Goal: Task Accomplishment & Management: Manage account settings

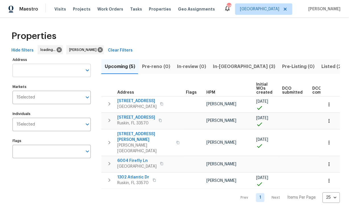
click at [32, 72] on input "Address" at bounding box center [48, 70] width 70 height 13
click at [31, 73] on input "Address" at bounding box center [48, 70] width 70 height 13
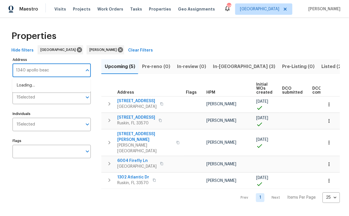
type input "1340 apollo beach"
click at [56, 90] on li "1340 Apollo Beach Blvd S Apollo Beach FL 33572" at bounding box center [51, 85] width 78 height 9
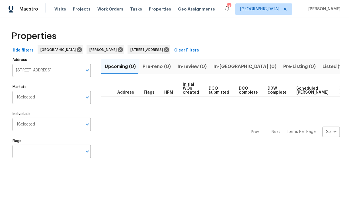
click at [322, 66] on span "Listed (1)" at bounding box center [332, 67] width 20 height 8
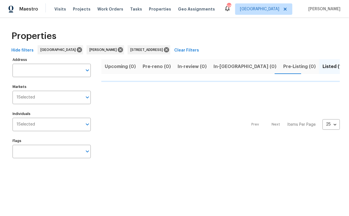
type input "1340 Apollo Beach Blvd S Apollo Beach FL 33572"
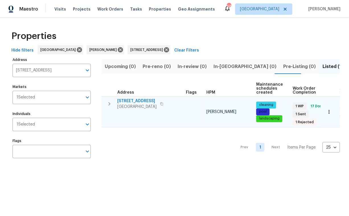
click at [151, 101] on span "1340 Apollo Beach Blvd S" at bounding box center [136, 101] width 39 height 6
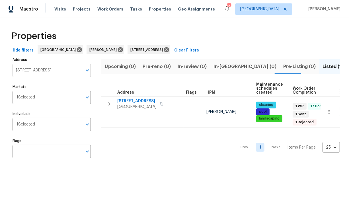
click at [49, 69] on input "1340 Apollo Beach Blvd S Apollo Beach FL 33572" at bounding box center [48, 70] width 70 height 13
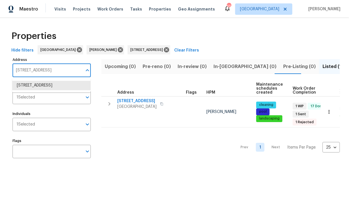
paste input "1158 Golden Silence"
type input "11158 Golden Silence"
click at [52, 86] on li "11158 Golden Silence Dr Riverview FL 33579" at bounding box center [51, 85] width 78 height 9
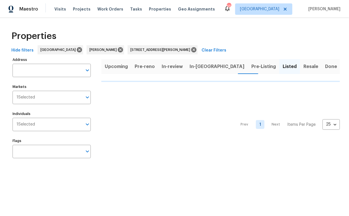
type input "11158 Golden Silence Dr Riverview FL 33579"
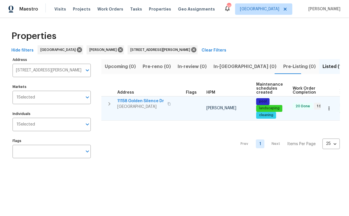
click at [138, 100] on span "11158 Golden Silence Dr" at bounding box center [140, 101] width 47 height 6
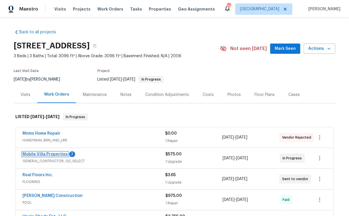
click at [46, 153] on link "Mobile Villa Properties" at bounding box center [44, 154] width 45 height 4
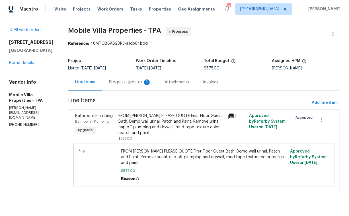
click at [125, 82] on div "Progress Updates 3" at bounding box center [130, 82] width 42 height 6
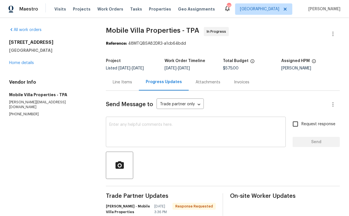
click at [137, 123] on textarea at bounding box center [195, 133] width 173 height 20
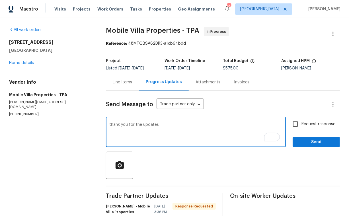
type textarea "thank you for the updates"
click at [312, 139] on span "Send" at bounding box center [316, 142] width 38 height 7
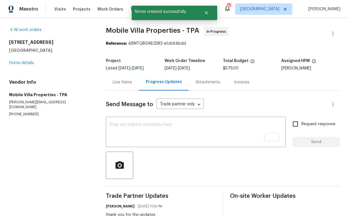
click at [123, 83] on div "Line Items" at bounding box center [122, 82] width 19 height 6
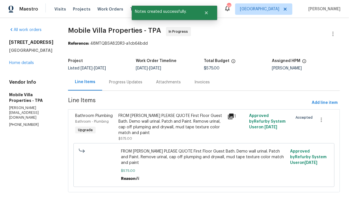
click at [172, 129] on div "FROM PAUL PLEASE QUOTE First Floor Guest Bath. Demo wall urinal. Patch and Pain…" at bounding box center [171, 124] width 105 height 23
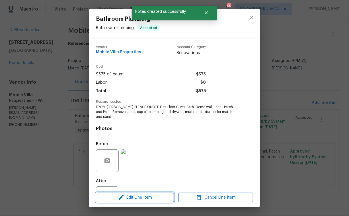
click at [137, 198] on span "Edit Line Item" at bounding box center [135, 197] width 75 height 7
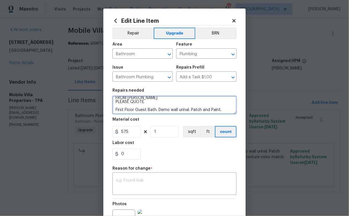
scroll to position [3, 0]
drag, startPoint x: 148, startPoint y: 103, endPoint x: 109, endPoint y: 104, distance: 38.7
click at [109, 104] on div "Edit Line Item Repair Upgrade BRN Area Bathroom ​ Feature Plumbing ​ Issue Bath…" at bounding box center [174, 140] width 142 height 263
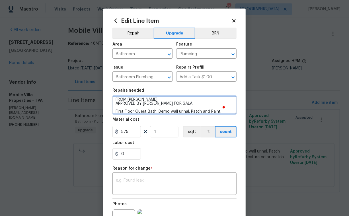
drag, startPoint x: 172, startPoint y: 104, endPoint x: 106, endPoint y: 103, distance: 66.3
click at [106, 103] on div "Edit Line Item Repair Upgrade BRN Area Bathroom ​ Feature Plumbing ​ Issue Bath…" at bounding box center [174, 140] width 142 height 263
type textarea "FROM PAUL APPROVED BY IAN FOR SALA First Floor Guest Bath. Demo wall urinal. Pa…"
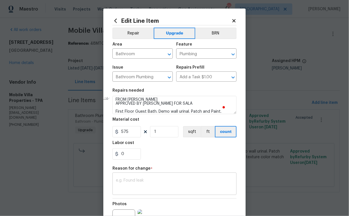
click at [144, 185] on textarea at bounding box center [174, 184] width 117 height 12
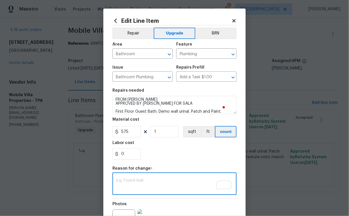
paste textarea "APPROVED BY IAN FOR SALA"
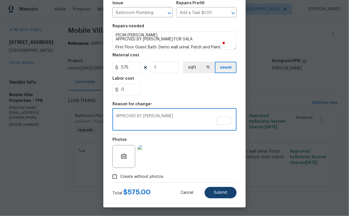
type textarea "APPROVED BY IAN FOR SALA"
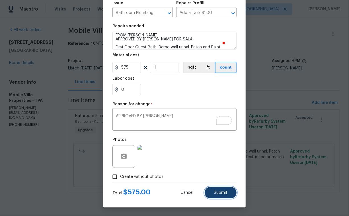
click at [211, 189] on button "Submit" at bounding box center [221, 192] width 32 height 11
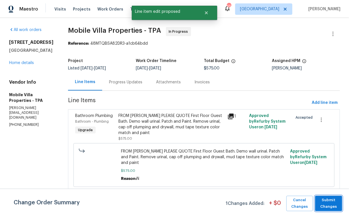
click at [331, 206] on span "Submit Changes" at bounding box center [328, 203] width 21 height 13
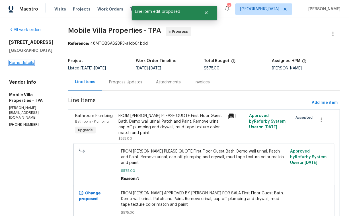
click at [26, 65] on link "Home details" at bounding box center [21, 63] width 25 height 4
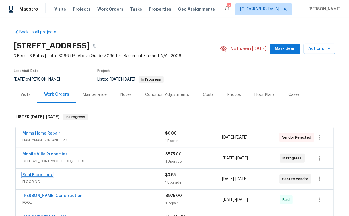
click at [38, 174] on link "Real Floors Inc." at bounding box center [37, 175] width 30 height 4
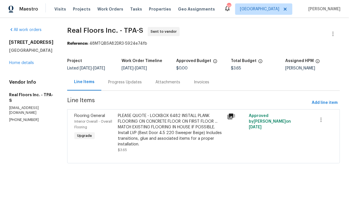
click at [164, 123] on div "PLEASE QUOTE - LOCKBOX 6482 INSTALL PLANK FLOORING ON CONCRETE FLOOR ON FIRST F…" at bounding box center [171, 130] width 106 height 34
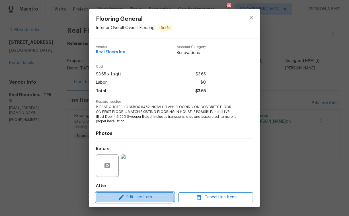
click at [127, 197] on span "Edit Line Item" at bounding box center [135, 197] width 75 height 7
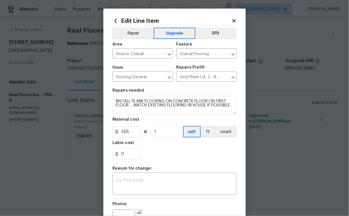
scroll to position [10, 0]
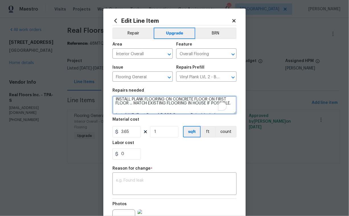
click at [155, 109] on textarea "PLEASE QUOTE - LOCKBOX 6482 INSTALL PLANK FLOORING ON CONCRETE FLOOR ON FIRST F…" at bounding box center [174, 105] width 124 height 18
paste textarea "PRESTO PLUS: BURMESE TEAK 663.88 SF $2.35 $1,560.12 PLANK CLICK INSTALL VAC 663…"
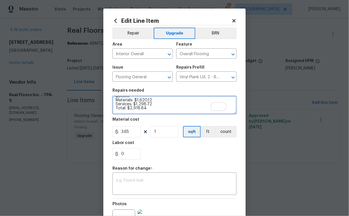
type textarea "PLEASE QUOTE - LOCKBOX 6482 INSTALL PLANK FLOORING ON CONCRETE FLOOR ON FIRST F…"
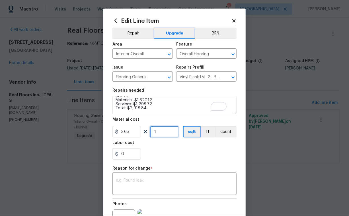
drag, startPoint x: 164, startPoint y: 133, endPoint x: 132, endPoint y: 133, distance: 32.4
click at [132, 133] on div "3.65 1 sqft ft count" at bounding box center [174, 131] width 124 height 11
type input "799"
click at [152, 180] on textarea at bounding box center [174, 184] width 117 height 12
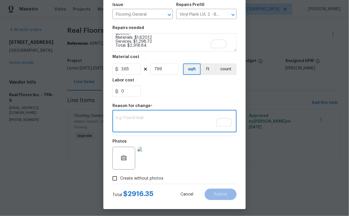
scroll to position [65, 0]
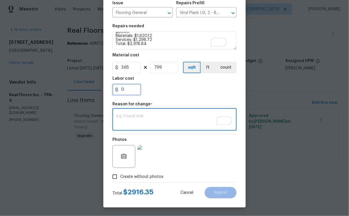
drag, startPoint x: 123, startPoint y: 93, endPoint x: 106, endPoint y: 91, distance: 18.0
click at [114, 92] on input "0" at bounding box center [126, 89] width 28 height 11
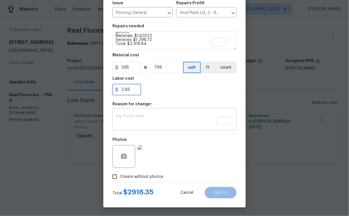
type input "2.49"
click at [156, 119] on textarea "To enrich screen reader interactions, please activate Accessibility in Grammarl…" at bounding box center [174, 120] width 117 height 12
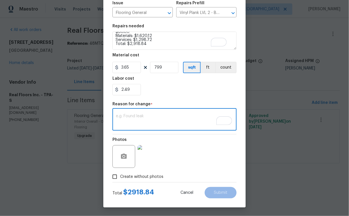
type textarea "N"
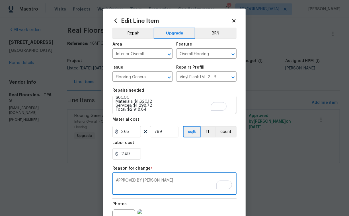
scroll to position [28, 0]
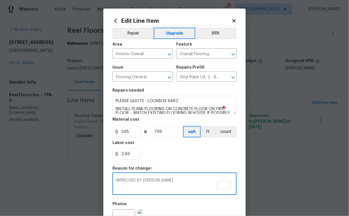
type textarea "APPROVED BY IAN FOR SALA"
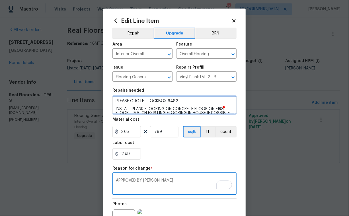
click at [141, 102] on textarea "PLEASE QUOTE - LOCKBOX 6482 INSTALL PLANK FLOORING ON CONCRETE FLOOR ON FIRST F…" at bounding box center [174, 105] width 124 height 18
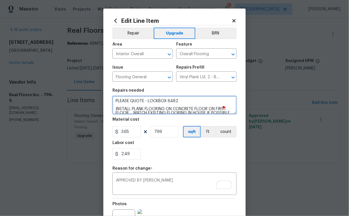
click at [143, 101] on textarea "PLEASE QUOTE - LOCKBOX 6482 INSTALL PLANK FLOORING ON CONCRETE FLOOR ON FIRST F…" at bounding box center [174, 105] width 124 height 18
drag, startPoint x: 143, startPoint y: 101, endPoint x: 128, endPoint y: 102, distance: 15.1
click at [128, 102] on textarea "PLEASE QUOTE - LOCKBOX 6482 INSTALL PLANK FLOORING ON CONCRETE FLOOR ON FIRST F…" at bounding box center [174, 105] width 124 height 18
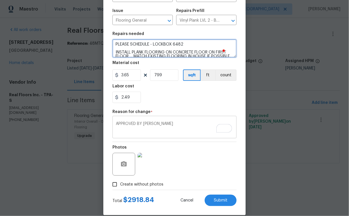
scroll to position [65, 0]
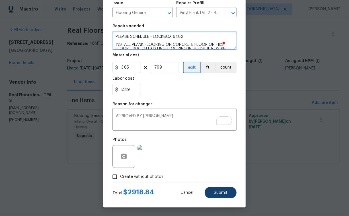
type textarea "PLEASE SCHEDULE - LOCKBOX 6482 INSTALL PLANK FLOORING ON CONCRETE FLOOR ON FIRS…"
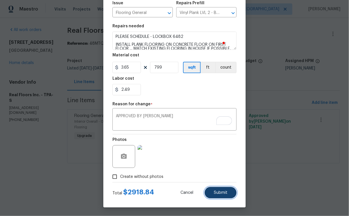
click at [218, 192] on span "Submit" at bounding box center [221, 193] width 14 height 4
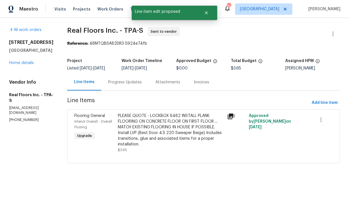
scroll to position [0, 0]
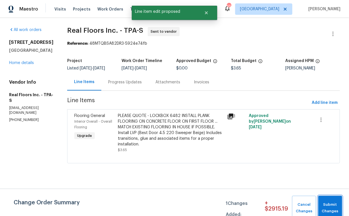
click at [327, 201] on span "Submit Changes" at bounding box center [330, 207] width 18 height 13
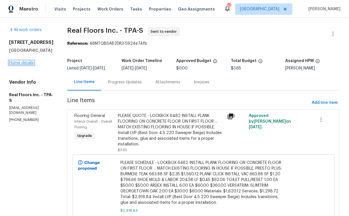
click at [20, 65] on link "Home details" at bounding box center [21, 63] width 25 height 4
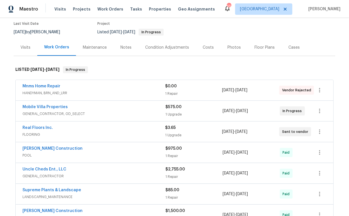
scroll to position [48, 0]
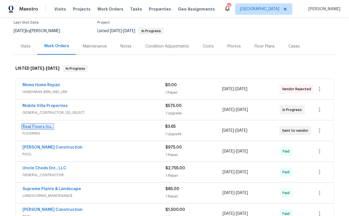
click at [44, 128] on link "Real Floors Inc." at bounding box center [37, 127] width 30 height 4
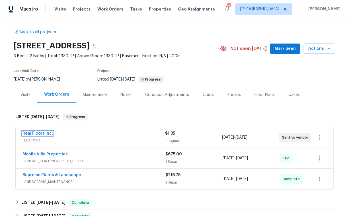
click at [44, 131] on link "Real Floors Inc." at bounding box center [37, 133] width 30 height 4
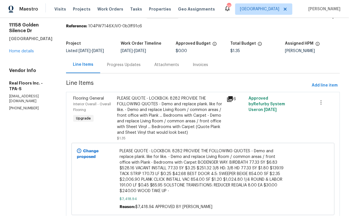
scroll to position [42, 0]
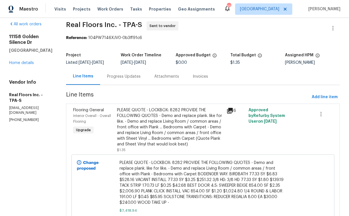
click at [128, 78] on div "Progress Updates" at bounding box center [124, 77] width 34 height 6
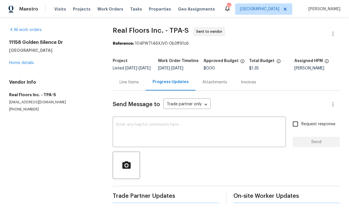
scroll to position [3, 0]
click at [27, 61] on link "Home details" at bounding box center [21, 63] width 25 height 4
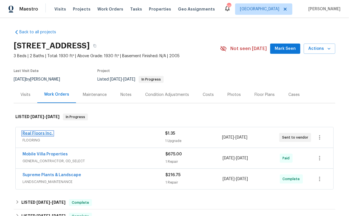
click at [42, 134] on link "Real Floors Inc." at bounding box center [37, 133] width 30 height 4
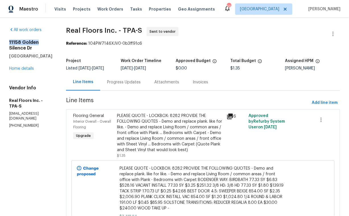
drag, startPoint x: 8, startPoint y: 41, endPoint x: 44, endPoint y: 43, distance: 35.3
click at [44, 43] on div "All work orders 11158 Golden Silence Dr Riverview, FL 33579 Home details Vendor…" at bounding box center [174, 136] width 349 height 236
copy h2 "11158 Golden"
click at [26, 66] on div "11158 Golden Silence Dr Riverview, FL 33579 Home details" at bounding box center [30, 56] width 43 height 32
click at [26, 67] on link "Home details" at bounding box center [21, 69] width 25 height 4
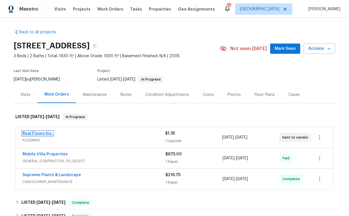
click at [38, 132] on link "Real Floors Inc." at bounding box center [37, 133] width 30 height 4
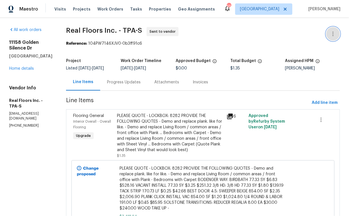
click at [331, 30] on button "button" at bounding box center [333, 34] width 14 height 14
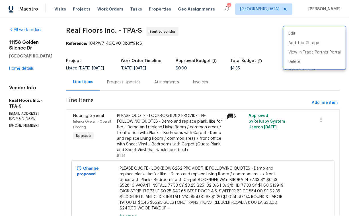
click at [24, 69] on div at bounding box center [174, 108] width 349 height 216
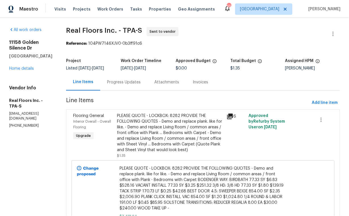
click at [24, 69] on div "Edit Add Trip Charge View In Trade Partner Portal Delete" at bounding box center [174, 108] width 349 height 216
click at [24, 69] on link "Home details" at bounding box center [21, 69] width 25 height 4
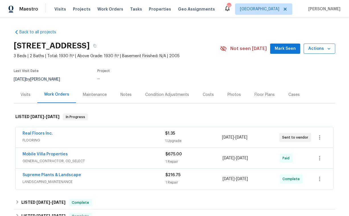
click at [326, 48] on icon "button" at bounding box center [329, 49] width 6 height 6
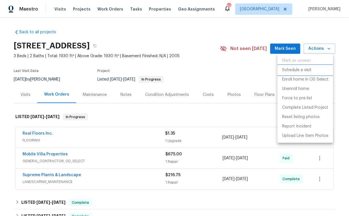
click at [307, 70] on p "Schedule a visit" at bounding box center [296, 70] width 29 height 6
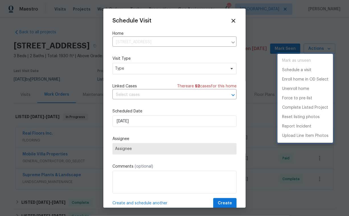
click at [143, 67] on div at bounding box center [174, 108] width 349 height 216
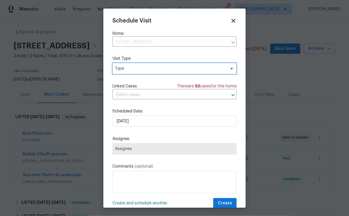
click at [143, 68] on span "Type" at bounding box center [170, 69] width 111 height 6
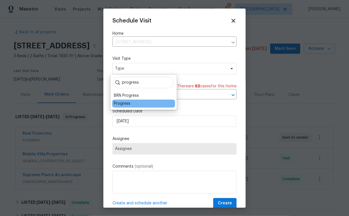
type input "progress"
click at [129, 102] on div "Progress" at bounding box center [122, 104] width 16 height 6
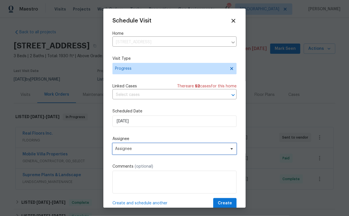
click at [162, 151] on span "Assignee" at bounding box center [170, 148] width 111 height 5
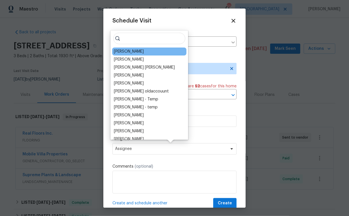
click at [134, 54] on div "[PERSON_NAME]" at bounding box center [149, 51] width 74 height 8
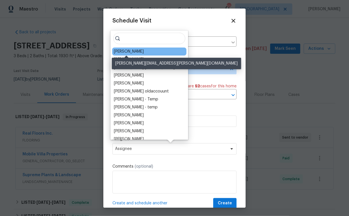
click at [133, 53] on div "[PERSON_NAME]" at bounding box center [129, 52] width 30 height 6
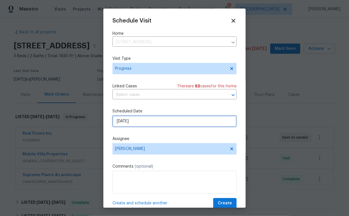
click at [147, 121] on input "[DATE]" at bounding box center [174, 120] width 124 height 11
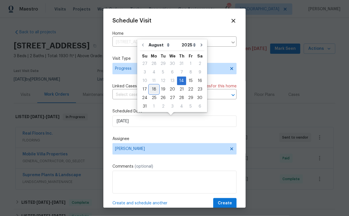
click at [153, 88] on div "18" at bounding box center [153, 89] width 9 height 8
type input "[DATE]"
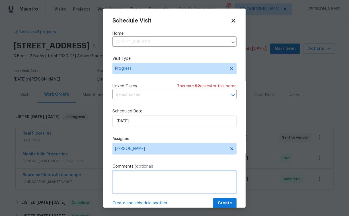
click at [137, 181] on textarea at bounding box center [174, 182] width 124 height 23
type textarea "LISTING PHOTOS"
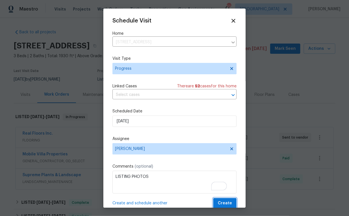
click at [222, 203] on span "Create" at bounding box center [225, 203] width 14 height 7
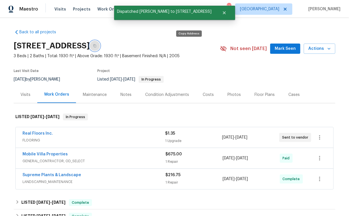
click at [100, 46] on button "button" at bounding box center [95, 46] width 10 height 10
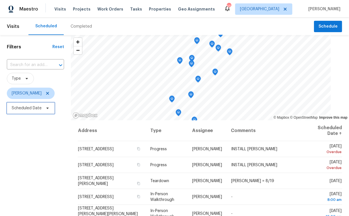
click at [24, 104] on span "Scheduled Date" at bounding box center [31, 107] width 48 height 11
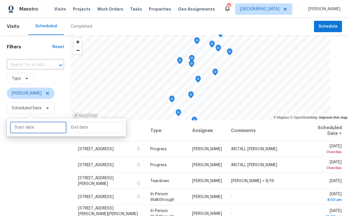
click at [40, 129] on input "text" at bounding box center [38, 127] width 56 height 11
select select "7"
select select "2025"
select select "8"
select select "2025"
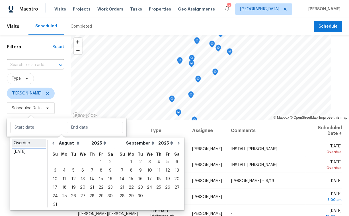
click at [27, 144] on div "Overdue" at bounding box center [29, 143] width 30 height 6
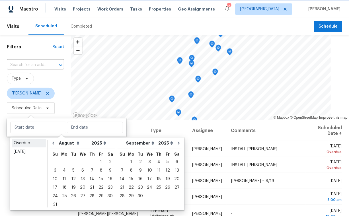
type input "[DATE]"
select select "6"
select select "7"
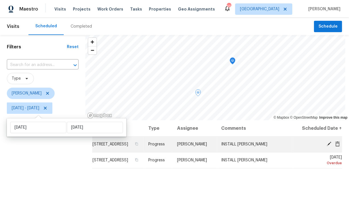
click at [327, 146] on icon at bounding box center [329, 144] width 5 height 5
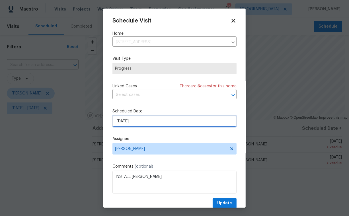
click at [140, 124] on input "[DATE]" at bounding box center [174, 120] width 124 height 11
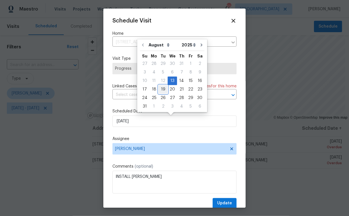
click at [162, 88] on div "19" at bounding box center [162, 89] width 9 height 8
type input "[DATE]"
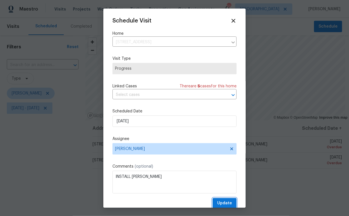
click at [227, 204] on button "Update" at bounding box center [224, 203] width 24 height 11
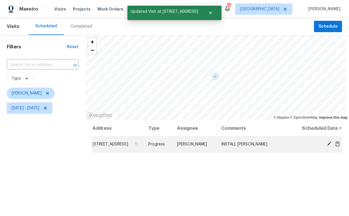
click at [326, 146] on icon at bounding box center [328, 143] width 5 height 5
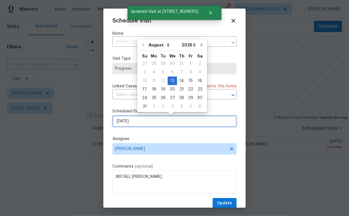
click at [144, 121] on input "[DATE]" at bounding box center [174, 120] width 124 height 11
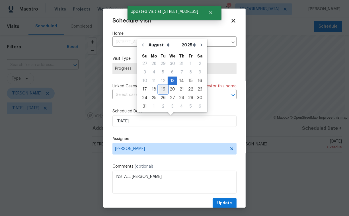
click at [160, 89] on div "19" at bounding box center [162, 89] width 9 height 8
type input "[DATE]"
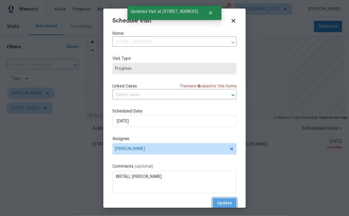
click at [221, 203] on span "Update" at bounding box center [224, 203] width 15 height 7
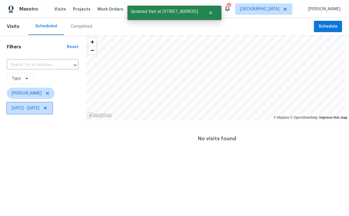
click at [34, 110] on span "[DATE] - [DATE]" at bounding box center [26, 108] width 28 height 6
click at [29, 106] on span "[DATE] - [DATE]" at bounding box center [26, 108] width 28 height 6
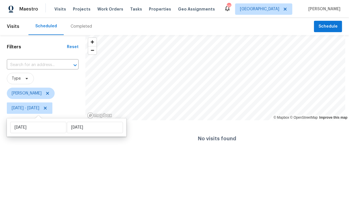
click at [66, 153] on div "Filters Reset ​ Type [PERSON_NAME] [DATE] - [DATE]" at bounding box center [42, 96] width 85 height 122
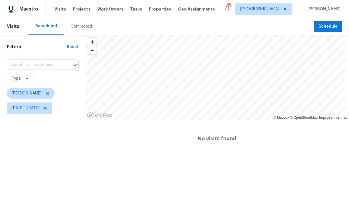
click at [42, 68] on input "text" at bounding box center [35, 65] width 56 height 9
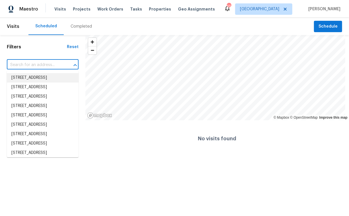
click at [90, 157] on html "Maestro Visits Projects Work Orders Tasks Properties Geo Assignments 65 [GEOGRA…" at bounding box center [174, 78] width 349 height 157
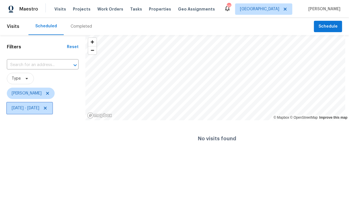
click at [47, 109] on icon at bounding box center [45, 108] width 5 height 5
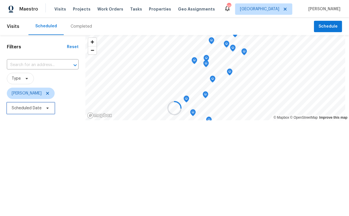
click at [28, 111] on span "Scheduled Date" at bounding box center [27, 108] width 30 height 6
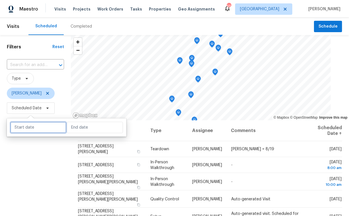
click at [33, 127] on input "text" at bounding box center [38, 127] width 56 height 11
select select "7"
select select "2025"
select select "8"
select select "2025"
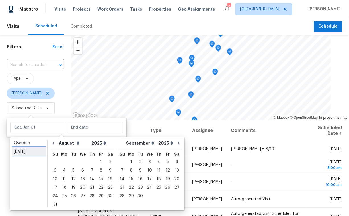
click at [32, 153] on div "[DATE]" at bounding box center [29, 152] width 30 height 6
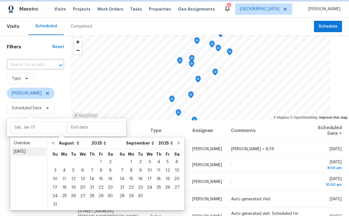
type input "[DATE]"
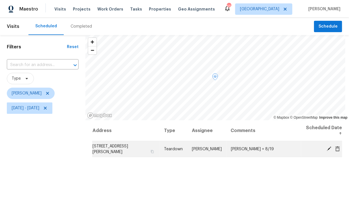
click at [327, 147] on icon at bounding box center [329, 148] width 5 height 5
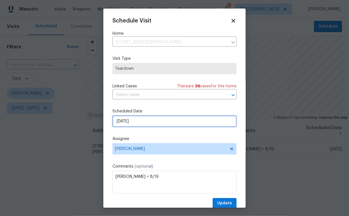
click at [153, 125] on input "[DATE]" at bounding box center [174, 120] width 124 height 11
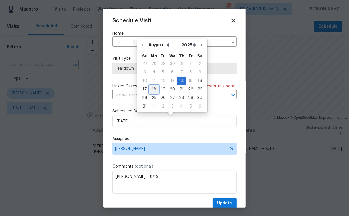
click at [155, 89] on div "18" at bounding box center [153, 89] width 9 height 8
type input "[DATE]"
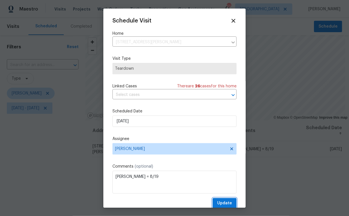
click at [219, 205] on span "Update" at bounding box center [224, 203] width 15 height 7
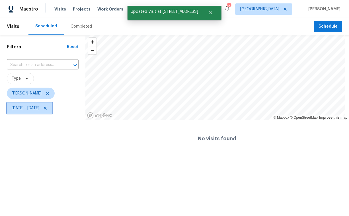
click at [39, 107] on span "[DATE] - [DATE]" at bounding box center [26, 108] width 28 height 6
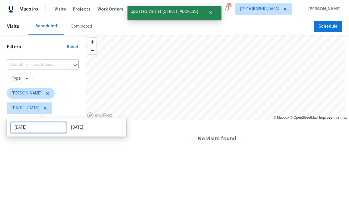
click at [40, 126] on input "[DATE]" at bounding box center [38, 127] width 56 height 11
select select "7"
select select "2025"
select select "8"
select select "2025"
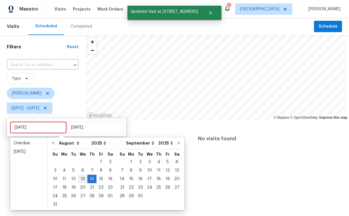
type input "[DATE]"
click at [101, 178] on div "15" at bounding box center [100, 179] width 9 height 8
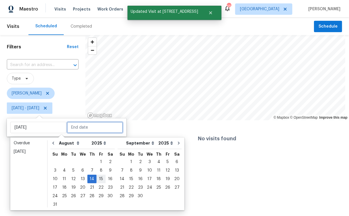
type input "[DATE]"
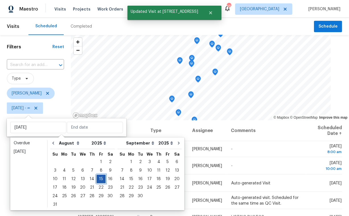
click at [100, 178] on div "15" at bounding box center [100, 179] width 9 height 8
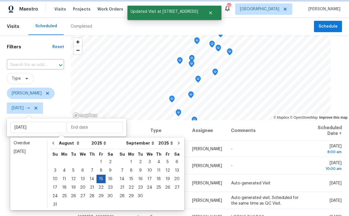
type input "[DATE]"
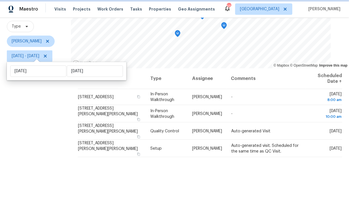
scroll to position [16, 0]
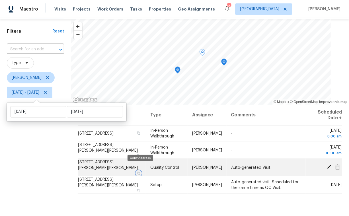
click at [139, 171] on icon "button" at bounding box center [138, 172] width 3 height 3
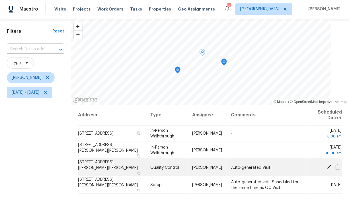
click at [326, 165] on icon at bounding box center [328, 166] width 5 height 5
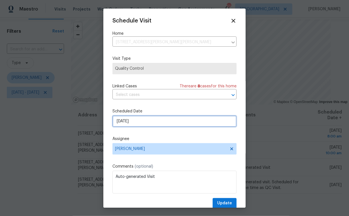
click at [162, 125] on input "[DATE]" at bounding box center [174, 120] width 124 height 11
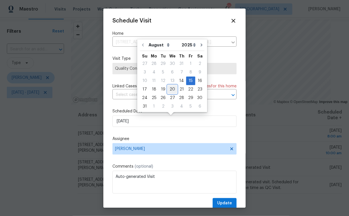
click at [171, 88] on div "20" at bounding box center [172, 89] width 9 height 8
type input "[DATE]"
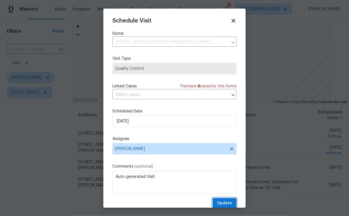
click at [223, 201] on span "Update" at bounding box center [224, 203] width 15 height 7
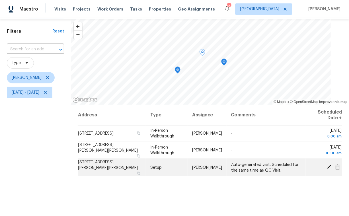
click at [327, 165] on icon at bounding box center [329, 167] width 5 height 5
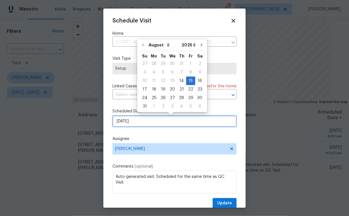
click at [147, 122] on input "[DATE]" at bounding box center [174, 120] width 124 height 11
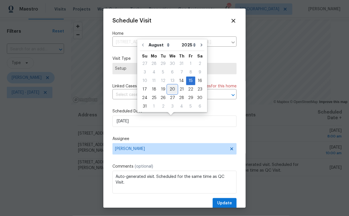
click at [169, 90] on div "20" at bounding box center [172, 89] width 9 height 8
type input "[DATE]"
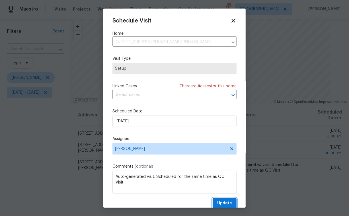
click at [217, 202] on span "Update" at bounding box center [224, 203] width 15 height 7
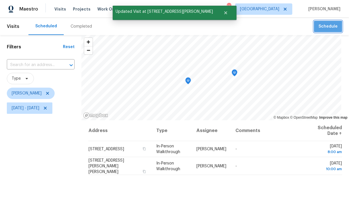
click at [314, 30] on button "Schedule" at bounding box center [328, 27] width 28 height 12
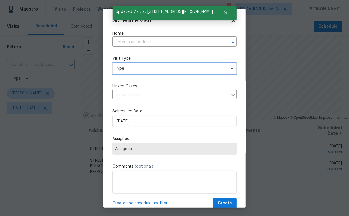
click at [138, 70] on span "Type" at bounding box center [170, 69] width 111 height 6
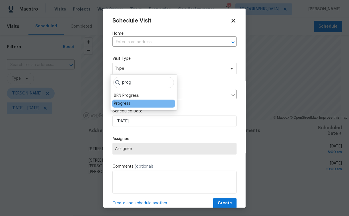
type input "prog"
click at [131, 103] on div "Progress" at bounding box center [143, 104] width 63 height 8
click at [125, 104] on div "Progress" at bounding box center [122, 104] width 16 height 6
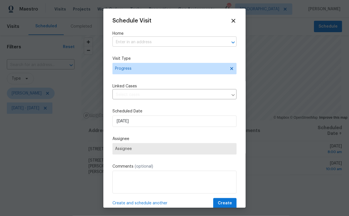
click at [131, 41] on input "text" at bounding box center [166, 42] width 108 height 9
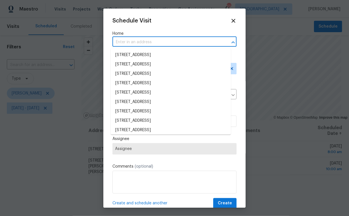
paste input "[STREET_ADDRESS][PERSON_NAME][PERSON_NAME]"
type input "[STREET_ADDRESS][PERSON_NAME][PERSON_NAME]"
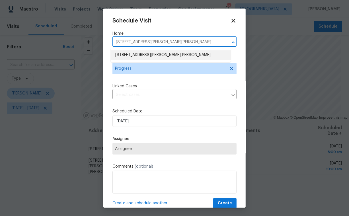
click at [135, 57] on li "[STREET_ADDRESS][PERSON_NAME][PERSON_NAME]" at bounding box center [171, 54] width 120 height 9
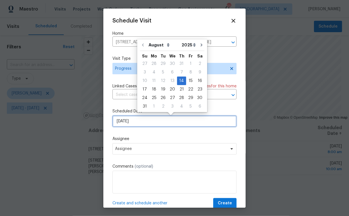
click at [147, 123] on input "[DATE]" at bounding box center [174, 120] width 124 height 11
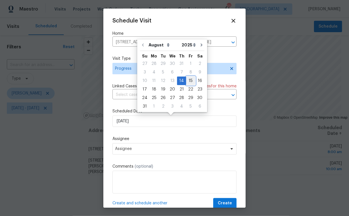
click at [187, 81] on div "15" at bounding box center [190, 81] width 9 height 8
type input "[DATE]"
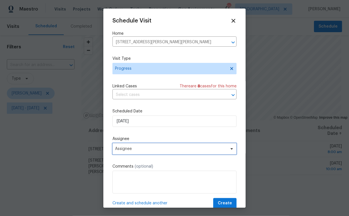
click at [149, 149] on span "Assignee" at bounding box center [170, 148] width 111 height 5
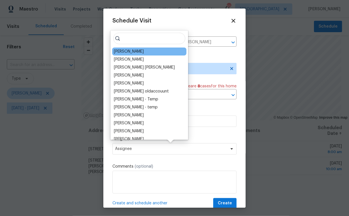
click at [131, 52] on div "[PERSON_NAME]" at bounding box center [129, 52] width 30 height 6
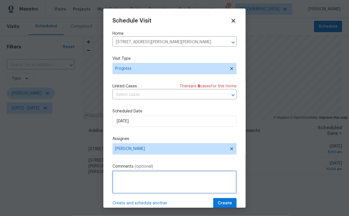
click at [144, 177] on textarea at bounding box center [174, 182] width 124 height 23
type textarea "Progress Walk"
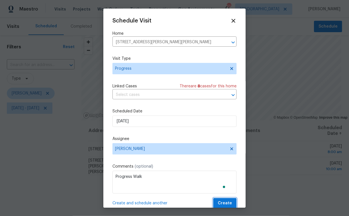
click at [221, 203] on span "Create" at bounding box center [225, 203] width 14 height 7
